Goal: Complete application form: Complete application form

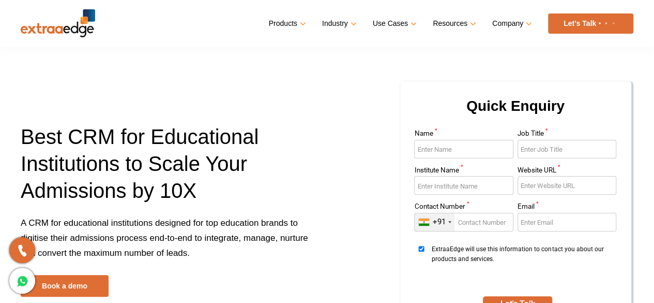
click at [443, 154] on input "Name *" at bounding box center [463, 149] width 99 height 19
type input "uday"
click at [537, 152] on input "Job Title *" at bounding box center [567, 149] width 99 height 19
type input "BD"
click at [475, 181] on input "Institute Name *" at bounding box center [463, 185] width 99 height 19
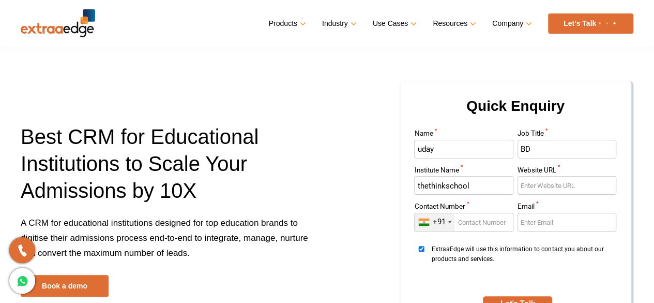
type input "thethinkschool"
click at [534, 189] on input "Website URL *" at bounding box center [567, 185] width 99 height 19
type input ","
click at [487, 219] on input "Contact Number *" at bounding box center [463, 222] width 99 height 19
type input "9702405719"
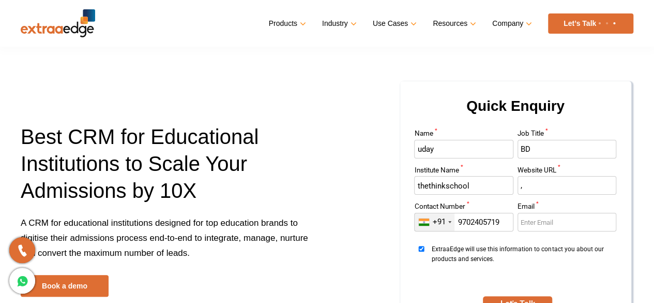
click at [563, 221] on input "Email *" at bounding box center [567, 222] width 99 height 19
paste input "[EMAIL_ADDRESS][DOMAIN_NAME]"
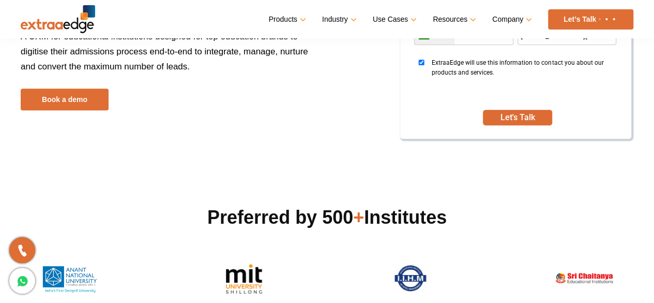
scroll to position [163, 0]
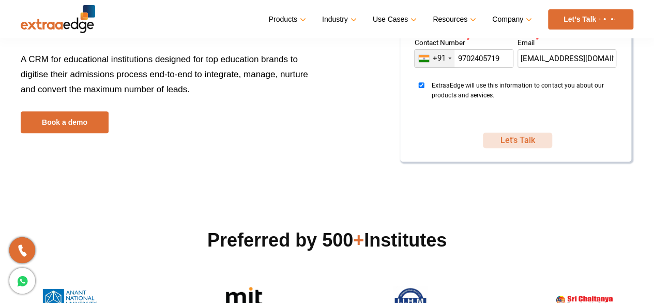
type input "[EMAIL_ADDRESS][DOMAIN_NAME]"
click at [535, 137] on button "Let's Talk" at bounding box center [517, 140] width 69 height 16
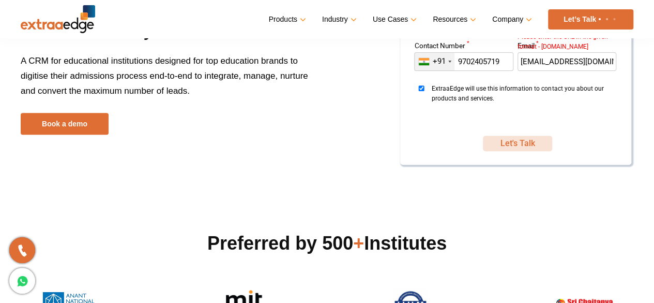
scroll to position [165, 0]
